Goal: Task Accomplishment & Management: Manage account settings

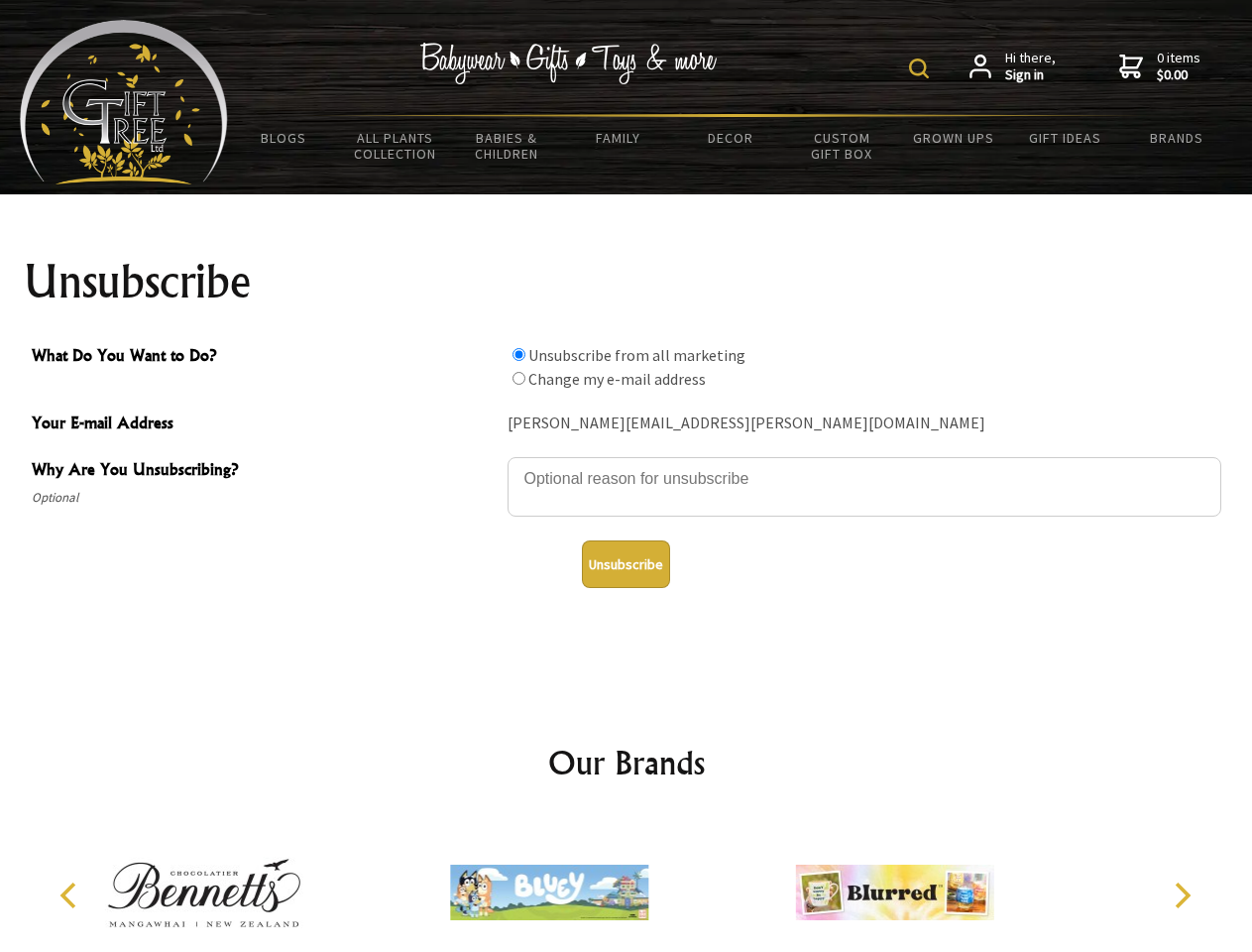
click at [922, 68] on img at bounding box center [919, 68] width 20 height 20
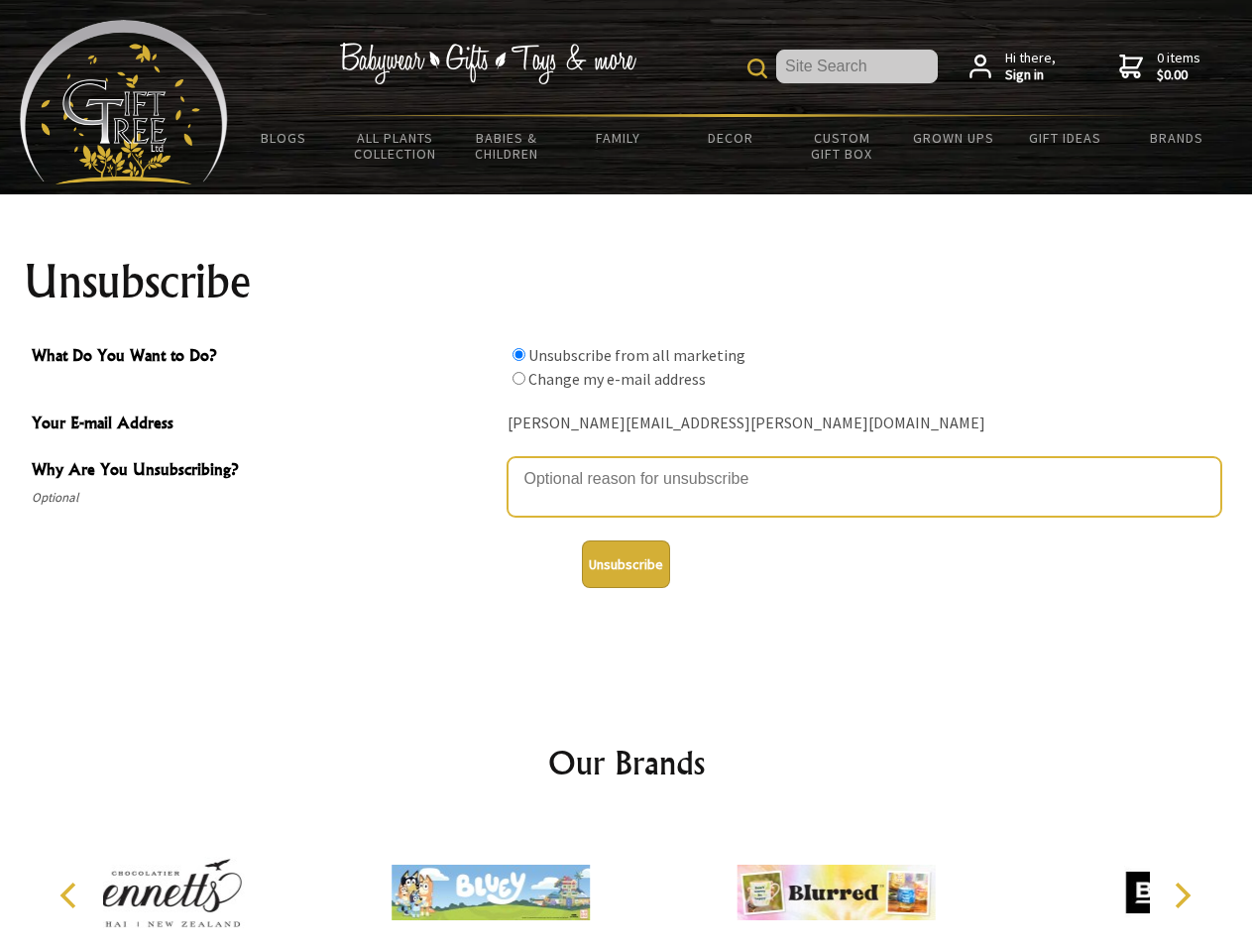
click at [626, 464] on textarea "Why Are You Unsubscribing?" at bounding box center [865, 486] width 714 height 59
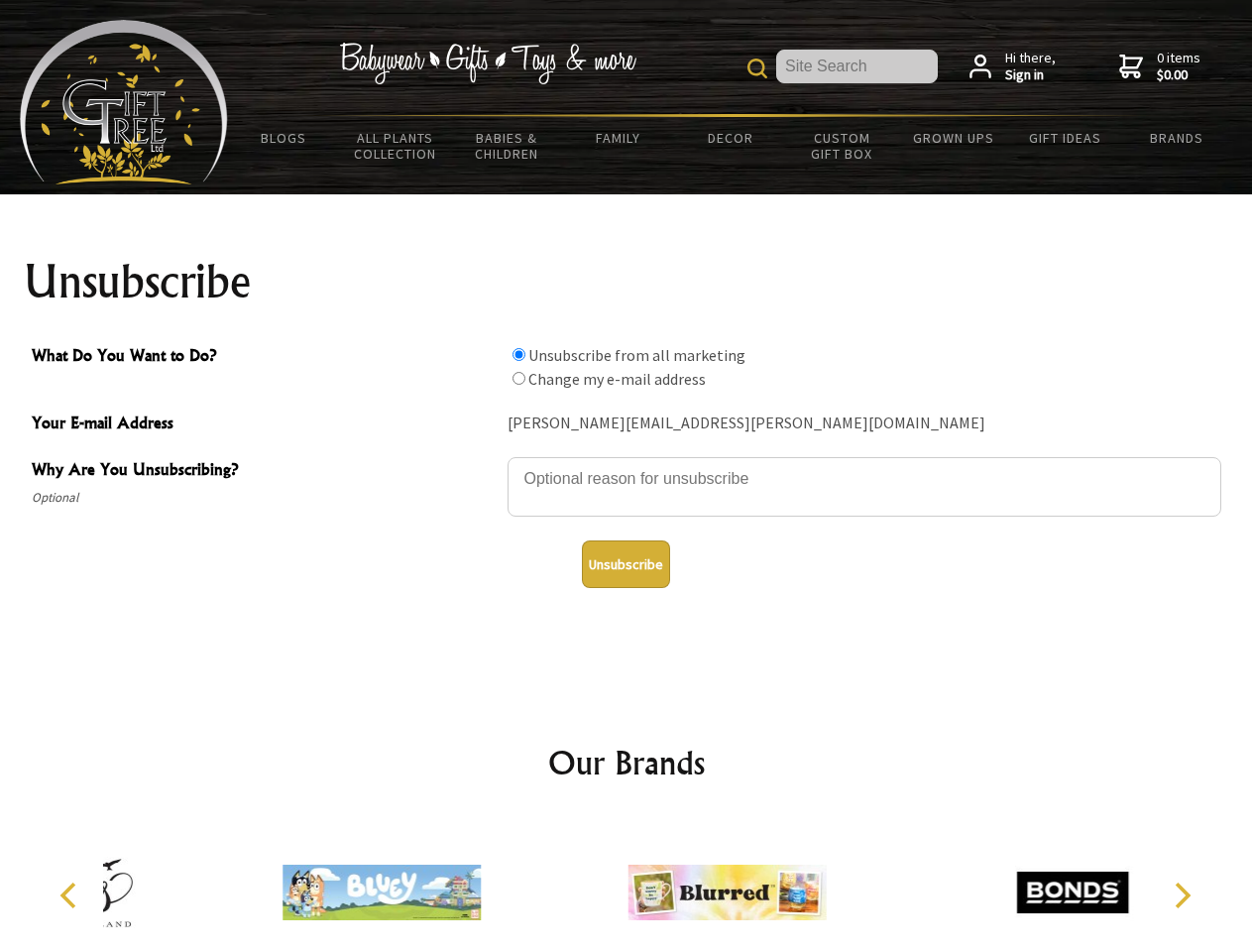
click at [518, 354] on input "What Do You Want to Do?" at bounding box center [518, 354] width 13 height 13
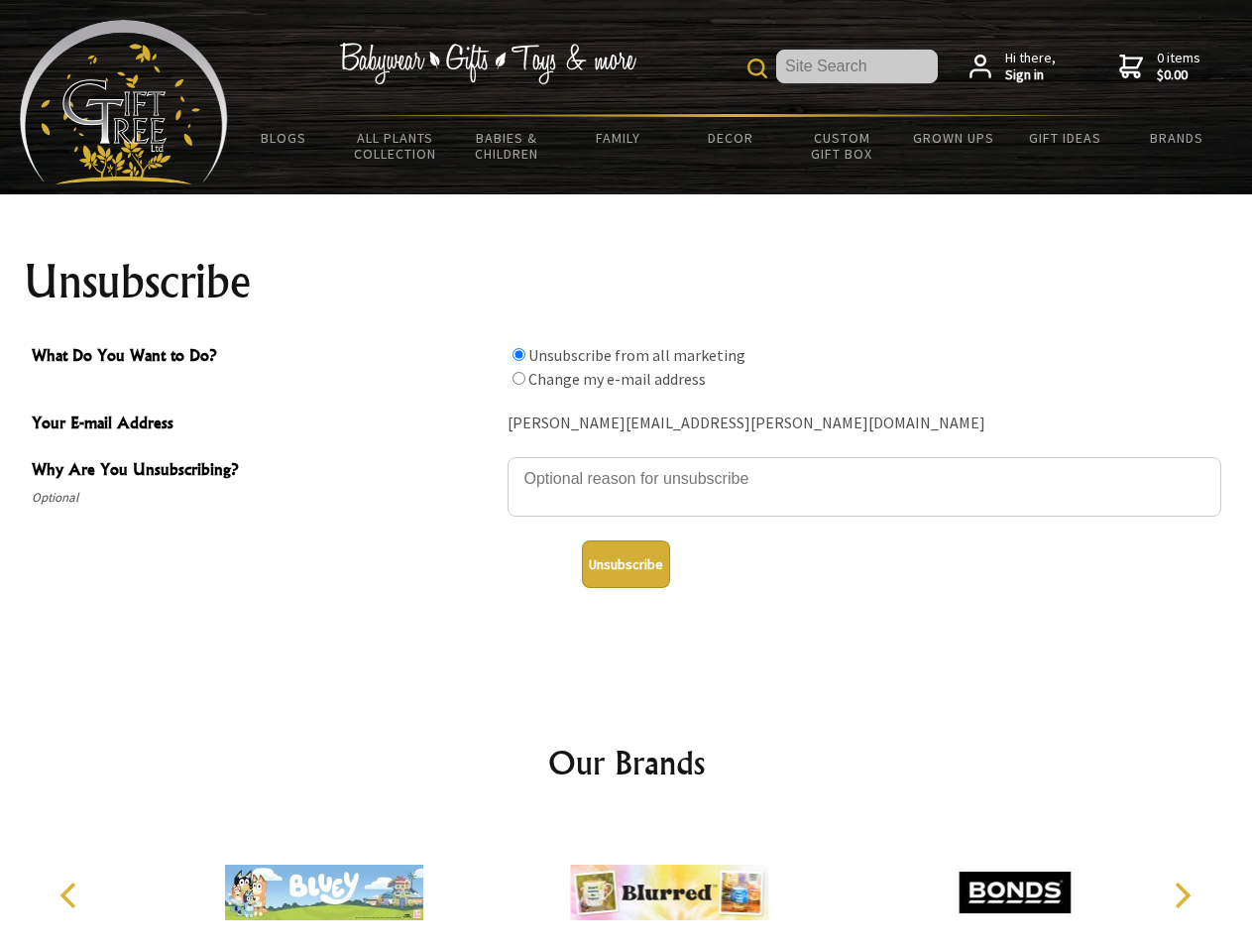
click at [518, 378] on input "What Do You Want to Do?" at bounding box center [518, 378] width 13 height 13
radio input "true"
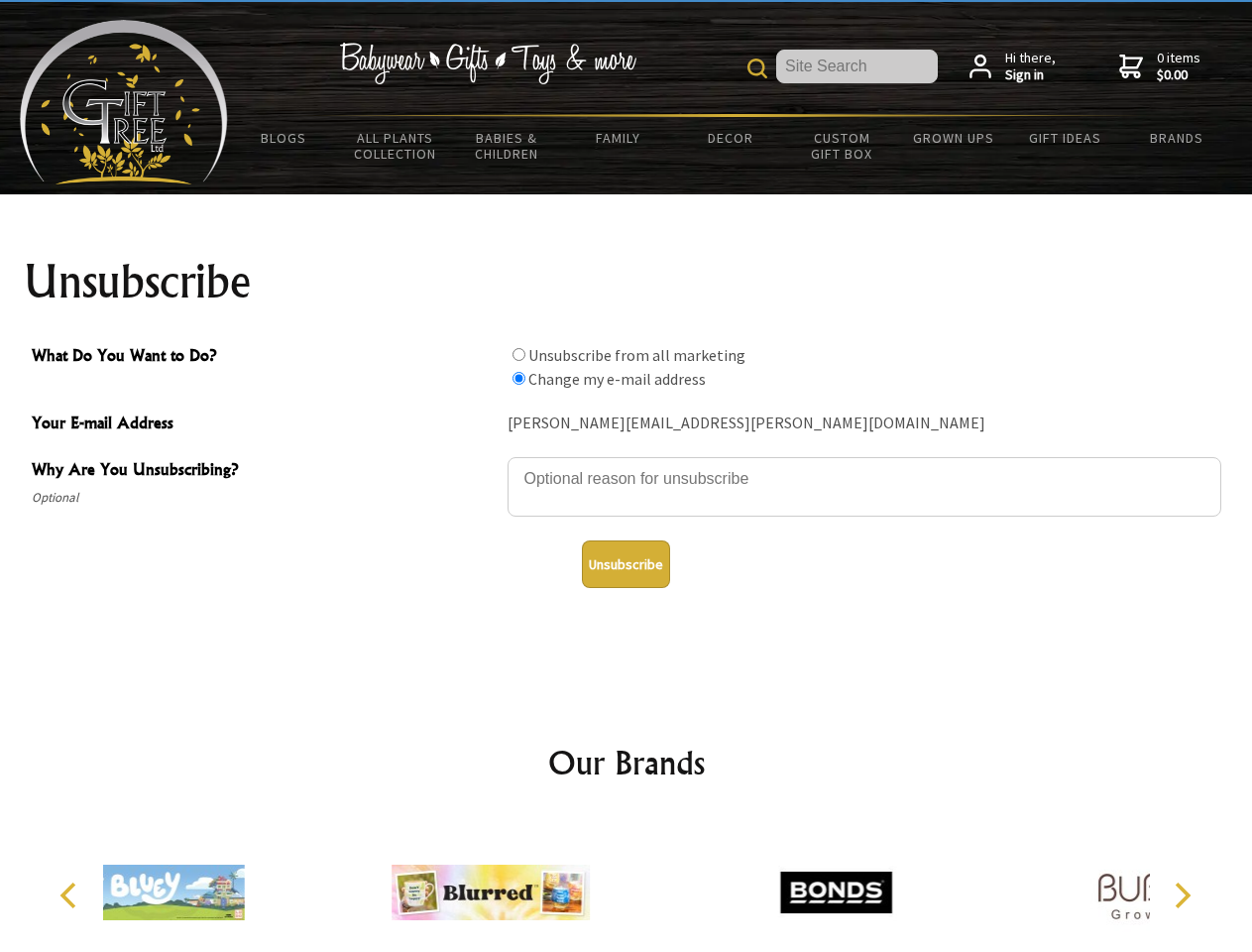
click at [626, 564] on button "Unsubscribe" at bounding box center [626, 564] width 88 height 48
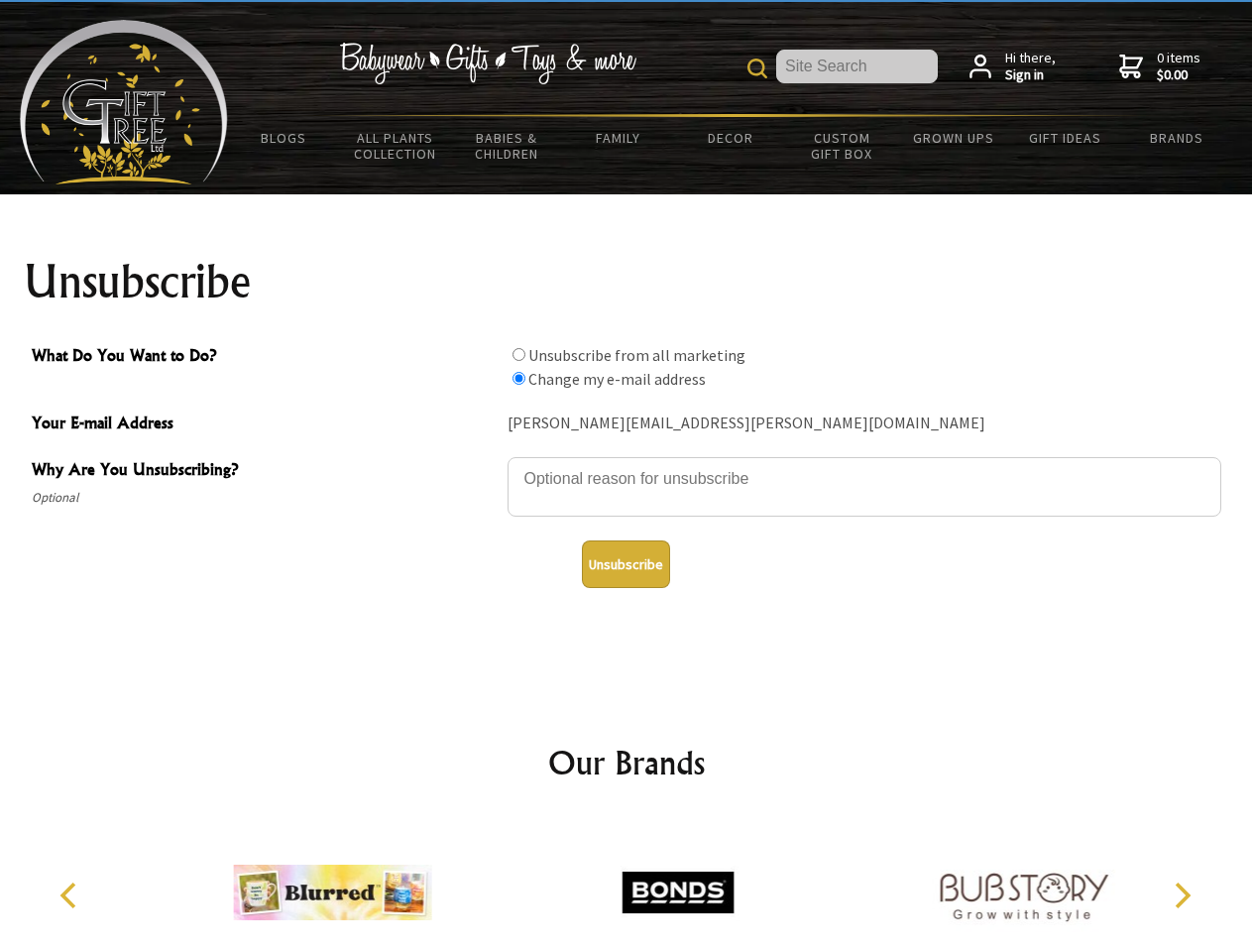
click at [71, 895] on icon "Previous" at bounding box center [70, 895] width 26 height 26
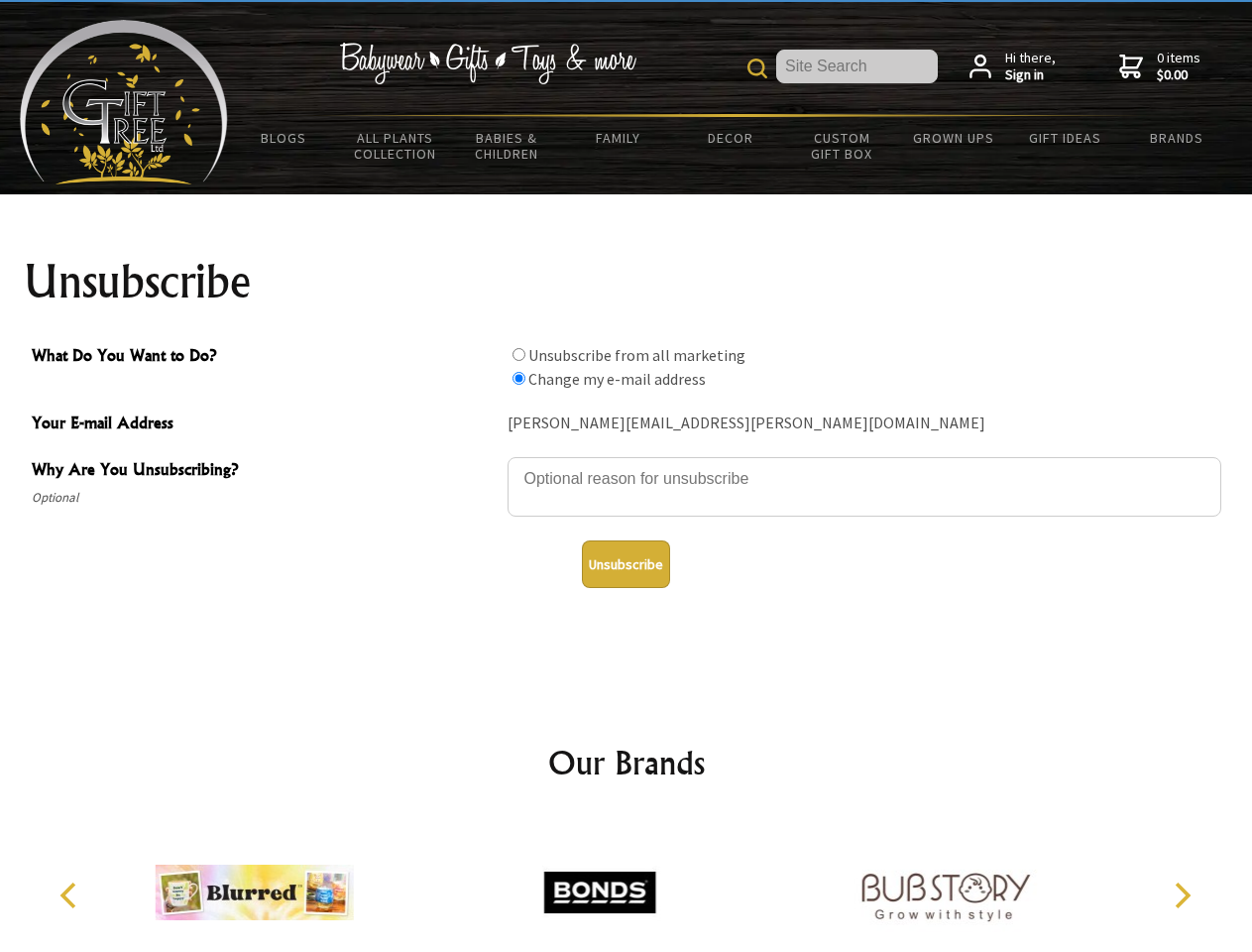
click at [1182, 895] on icon "Next" at bounding box center [1181, 895] width 26 height 26
